Goal: Transaction & Acquisition: Purchase product/service

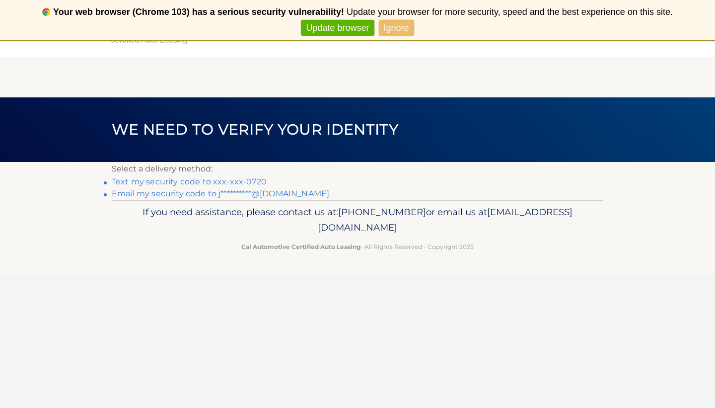
click at [200, 182] on link "Text my security code to xxx-xxx-0720" at bounding box center [189, 181] width 155 height 9
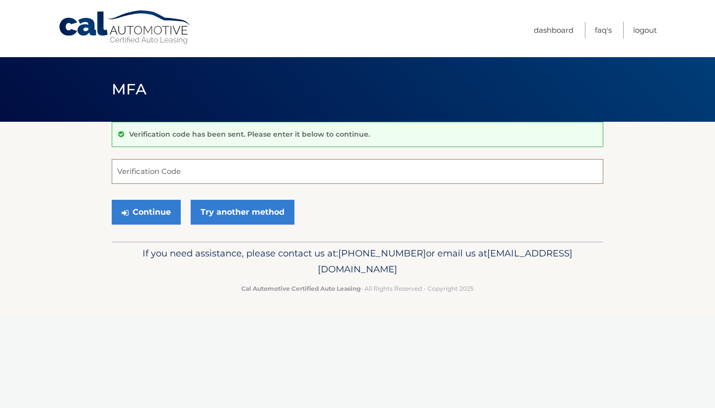
click at [182, 169] on input "Verification Code" at bounding box center [358, 171] width 492 height 25
type input "723202"
click at [137, 218] on button "Continue" at bounding box center [146, 212] width 69 height 25
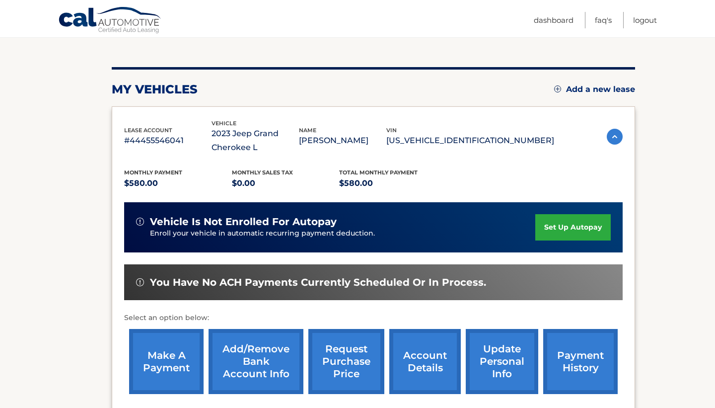
scroll to position [119, 0]
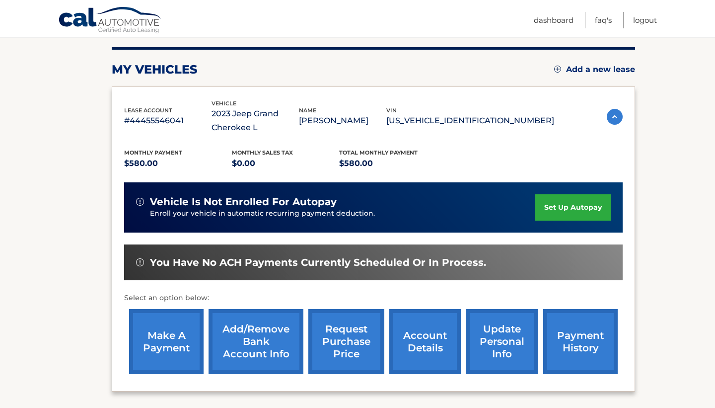
click at [181, 332] on link "make a payment" at bounding box center [166, 341] width 74 height 65
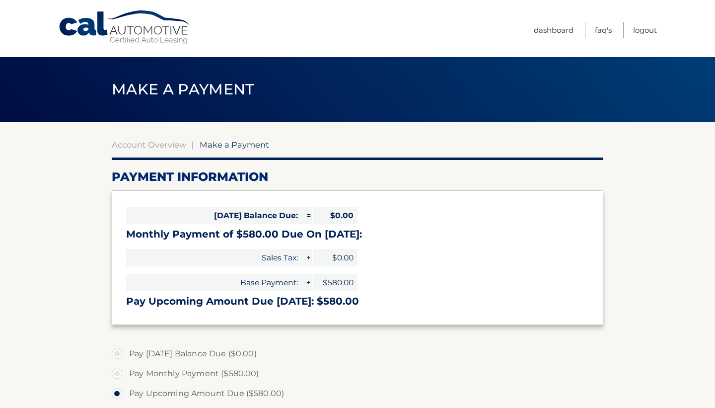
select select "MjI4MjVjM2MtODVjZi00MzUyLTkwNWEtOGRhNTFiYzAwZTIy"
click at [91, 369] on section "Account Overview | Make a Payment Payment Information Today's Balance Due: = $0…" at bounding box center [357, 378] width 715 height 512
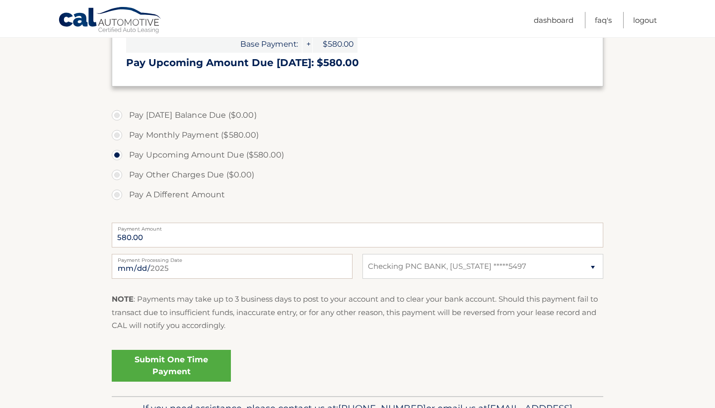
scroll to position [258, 0]
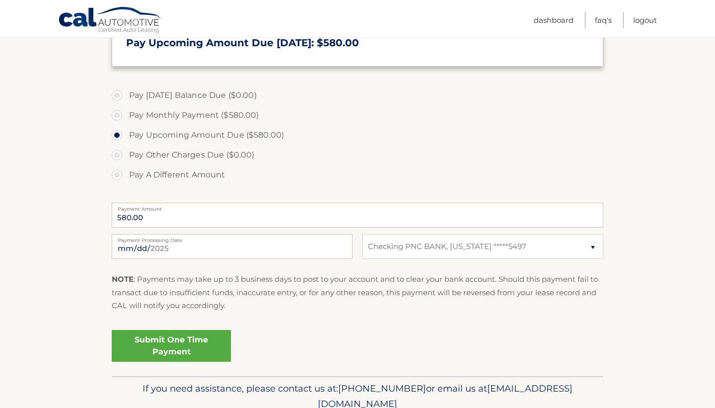
click at [187, 339] on link "Submit One Time Payment" at bounding box center [171, 346] width 119 height 32
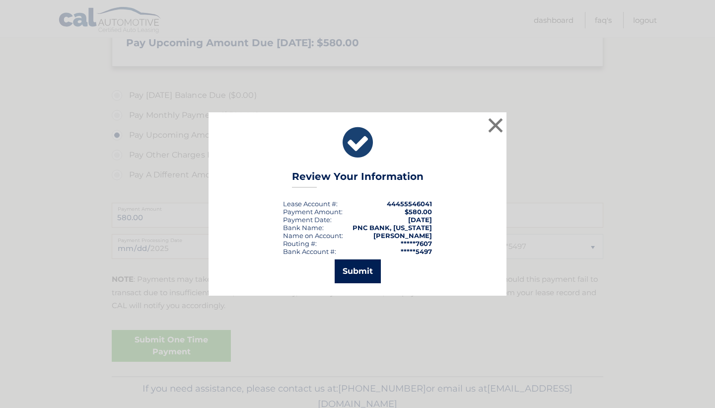
click at [347, 267] on button "Submit" at bounding box center [358, 271] width 46 height 24
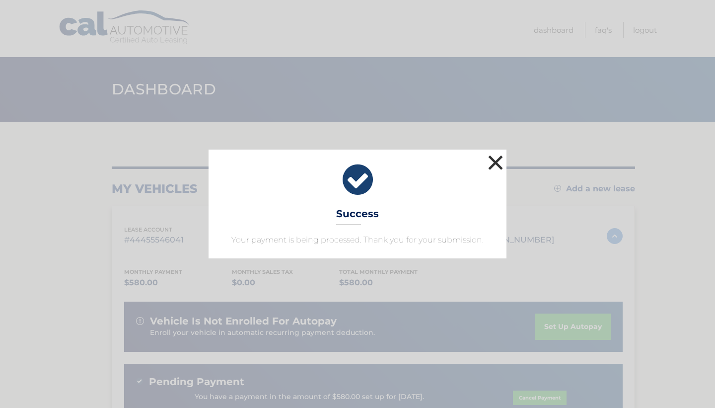
click at [492, 160] on button "×" at bounding box center [496, 162] width 20 height 20
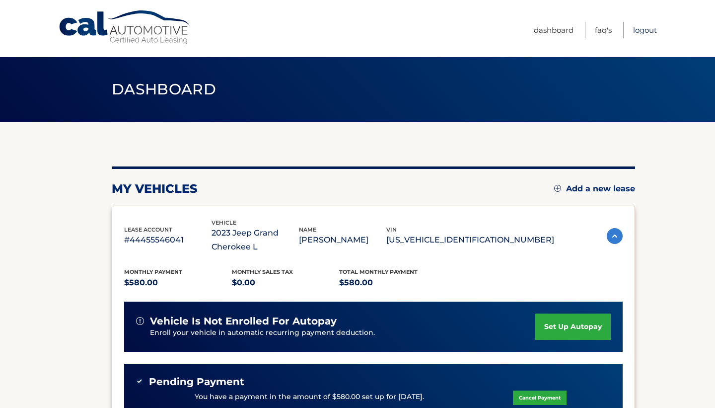
click at [643, 32] on link "Logout" at bounding box center [645, 30] width 24 height 16
